Goal: Information Seeking & Learning: Learn about a topic

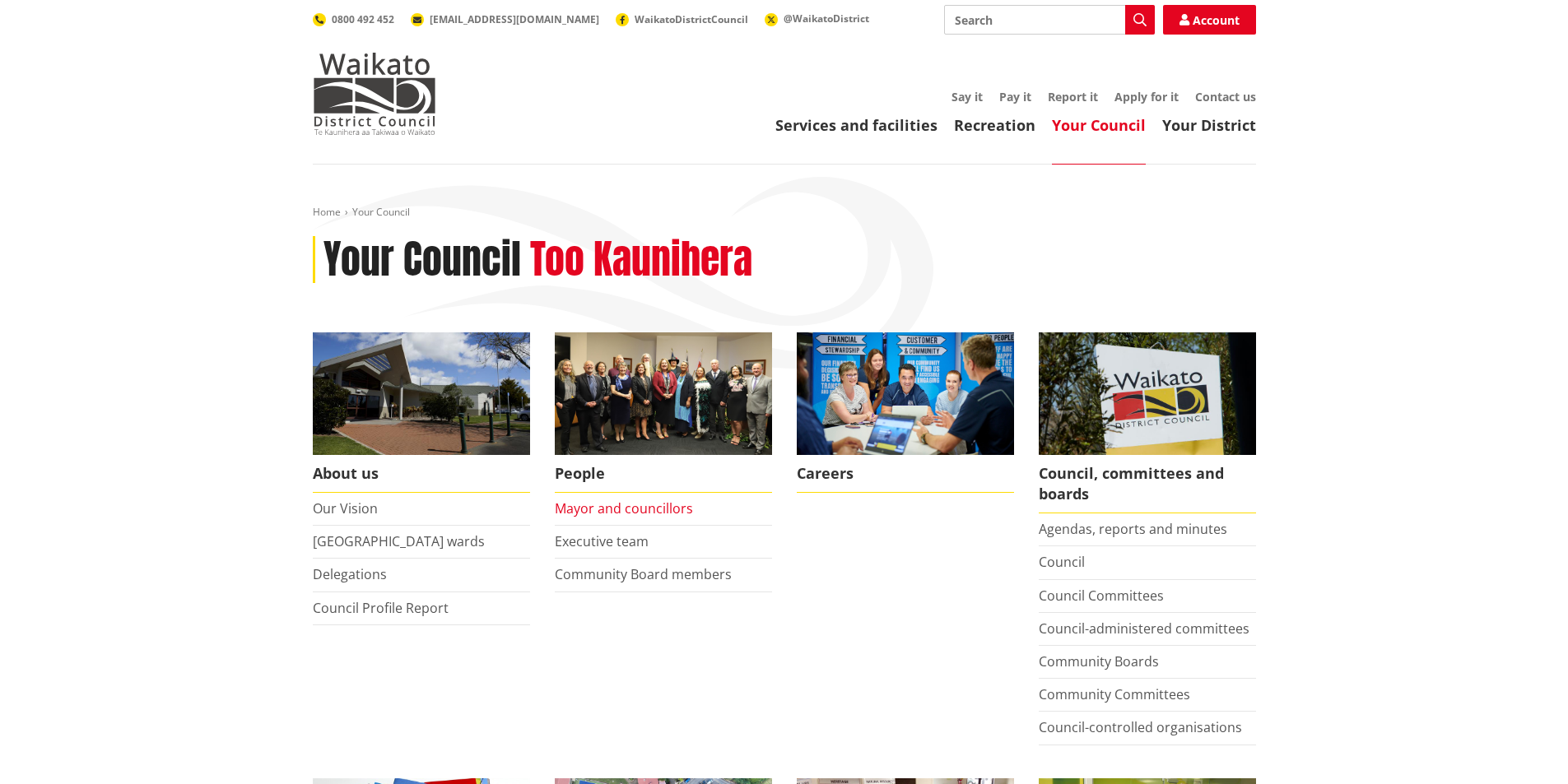
click at [606, 510] on link "Mayor and councillors" at bounding box center [624, 508] width 139 height 18
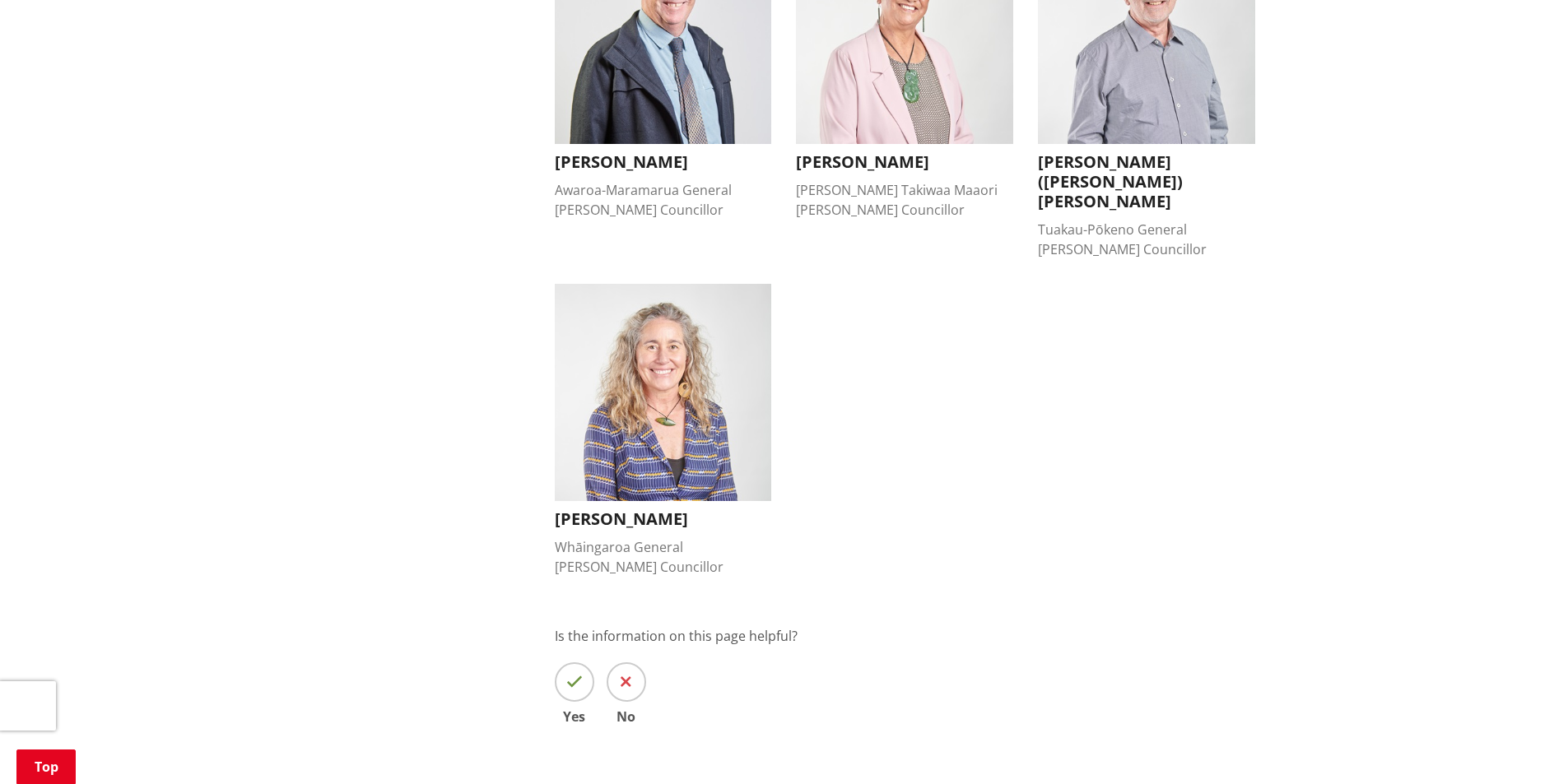
scroll to position [1481, 0]
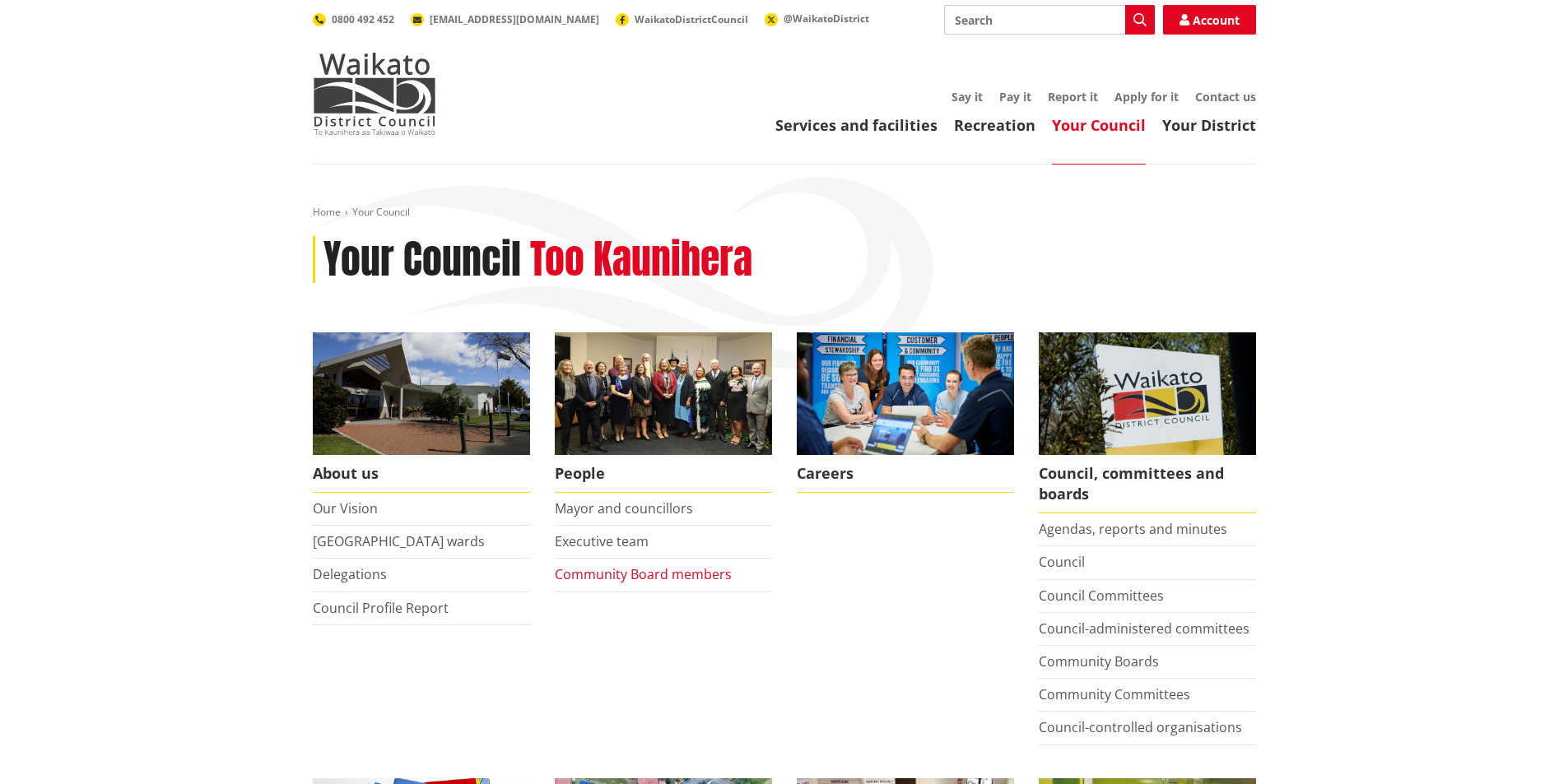
click at [629, 577] on link "Community Board members" at bounding box center [643, 574] width 177 height 18
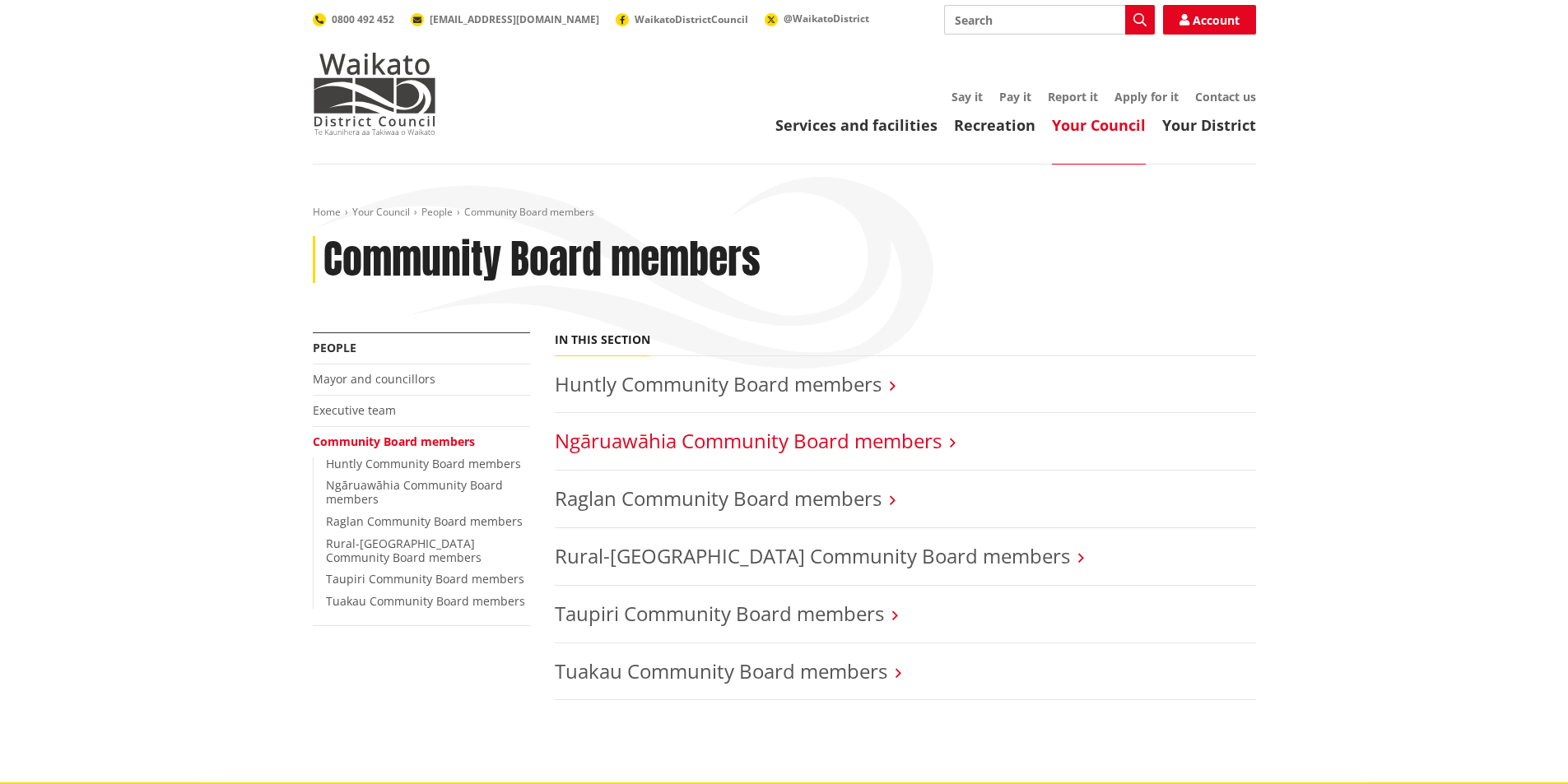
click at [605, 452] on link "Ngāruawāhia Community Board members" at bounding box center [748, 440] width 387 height 27
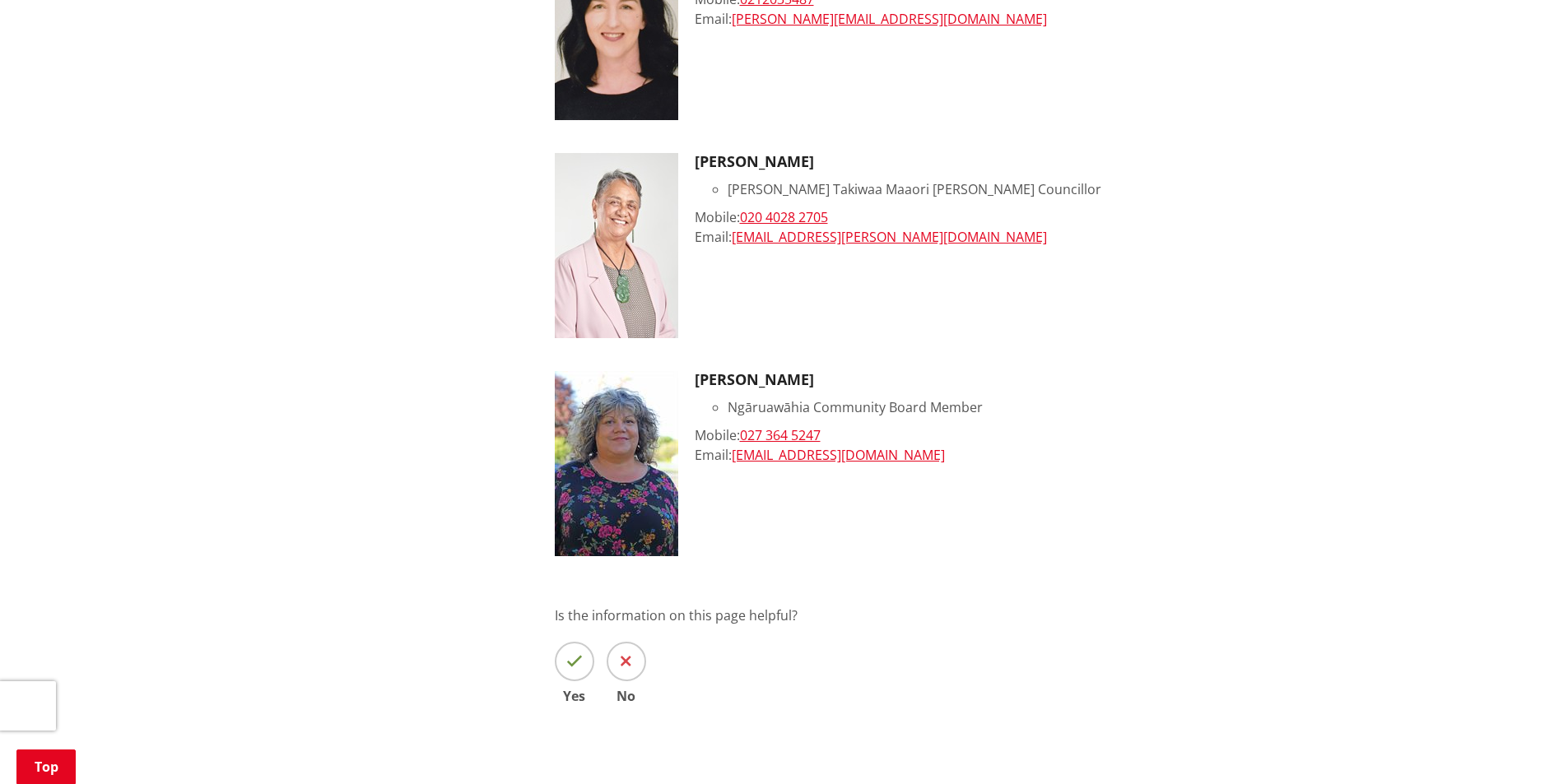
scroll to position [1399, 0]
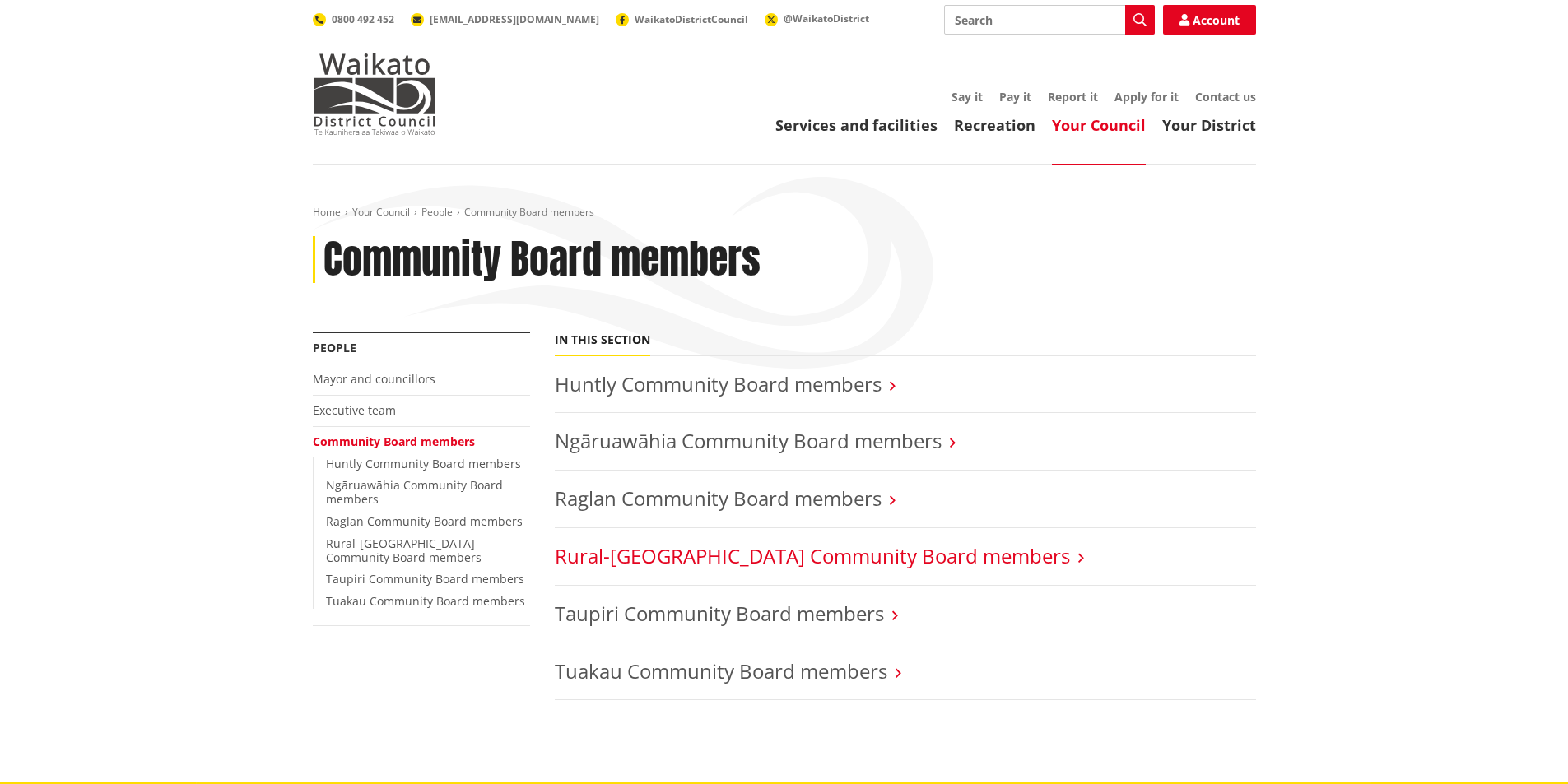
click at [821, 550] on link "Rural-[GEOGRAPHIC_DATA] Community Board members" at bounding box center [813, 556] width 516 height 27
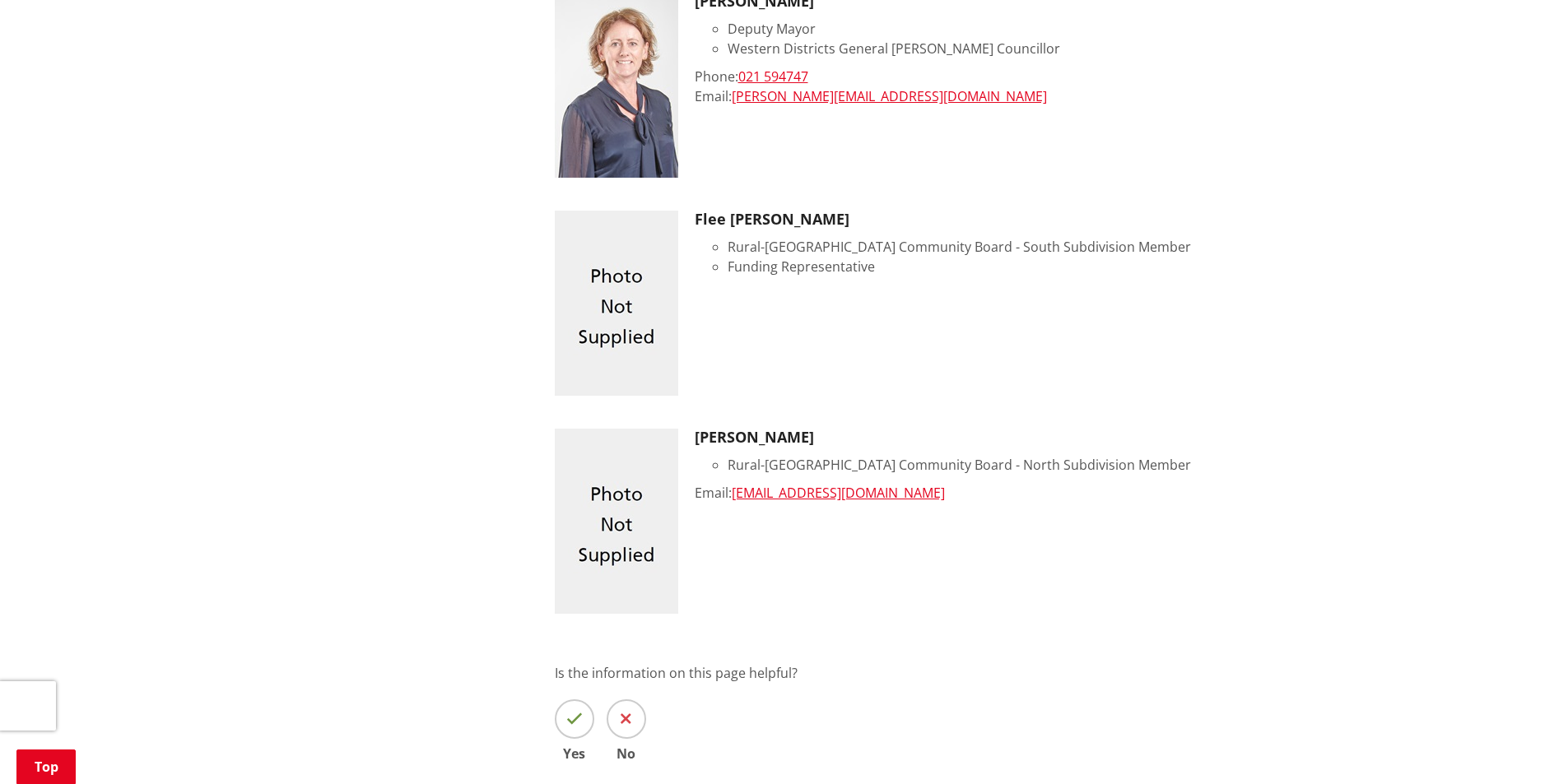
scroll to position [905, 0]
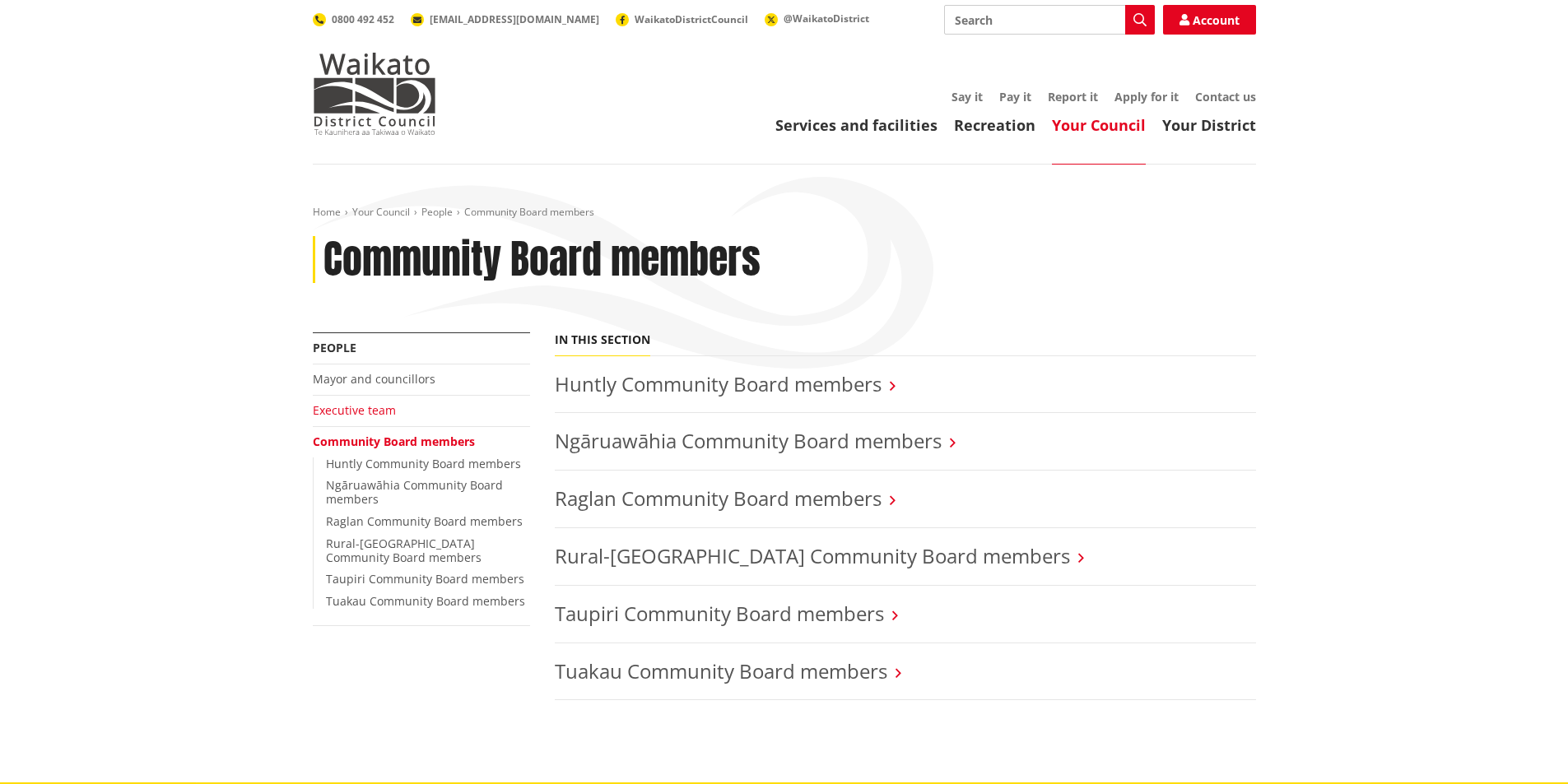
click at [321, 415] on link "Executive team" at bounding box center [355, 410] width 83 height 15
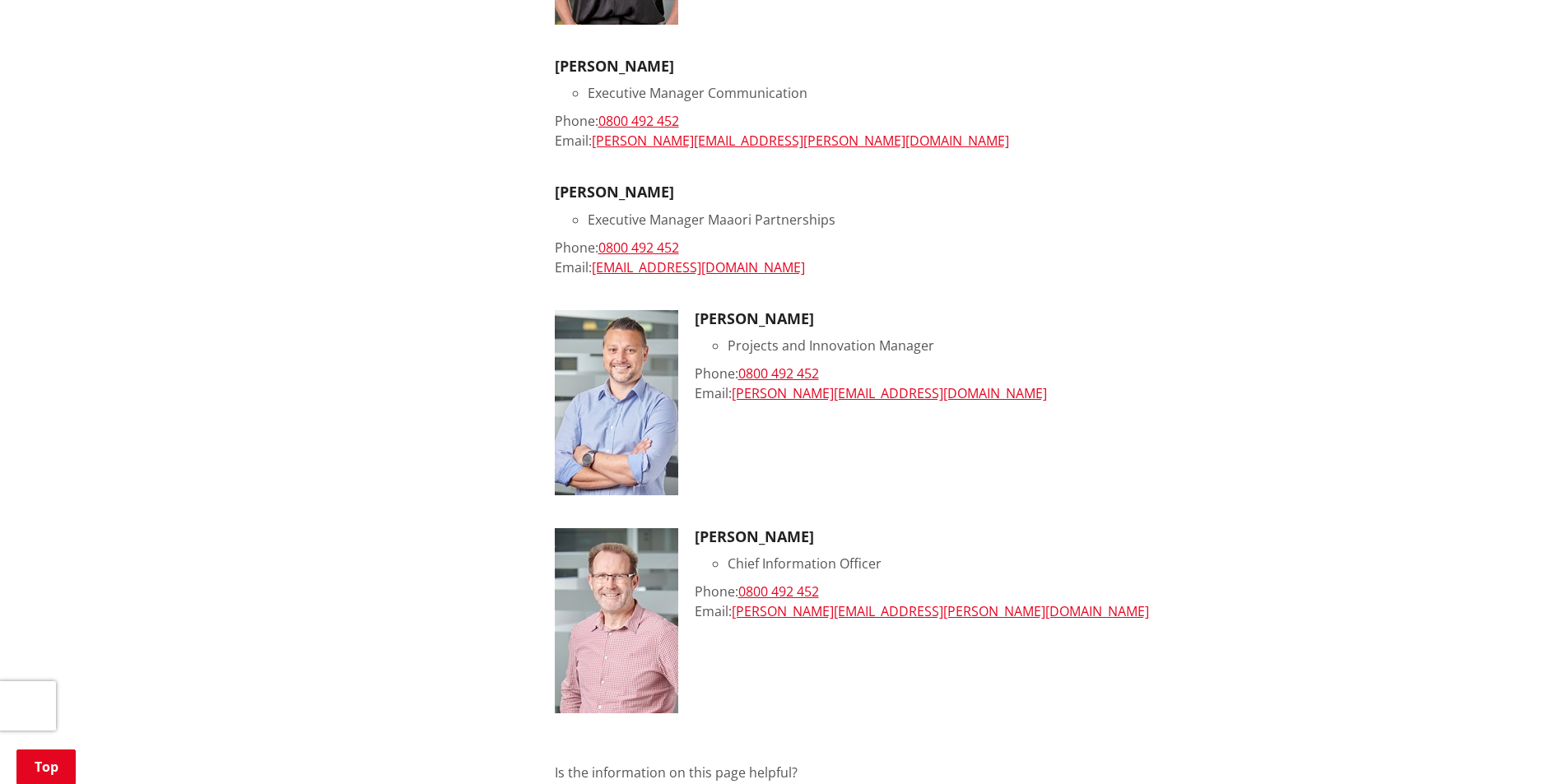
scroll to position [1645, 0]
